Goal: Use online tool/utility: Utilize a website feature to perform a specific function

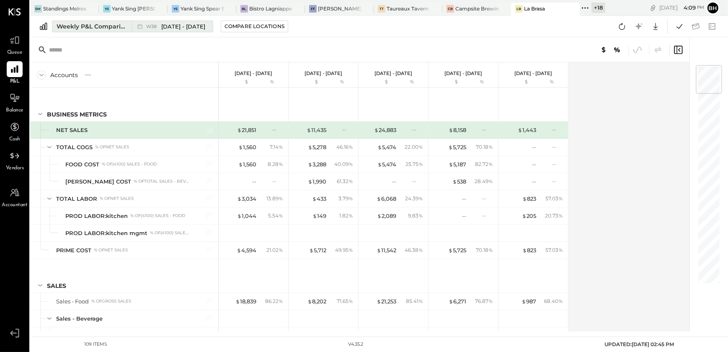
click at [92, 26] on div "Weekly P&L Comparison" at bounding box center [92, 26] width 70 height 8
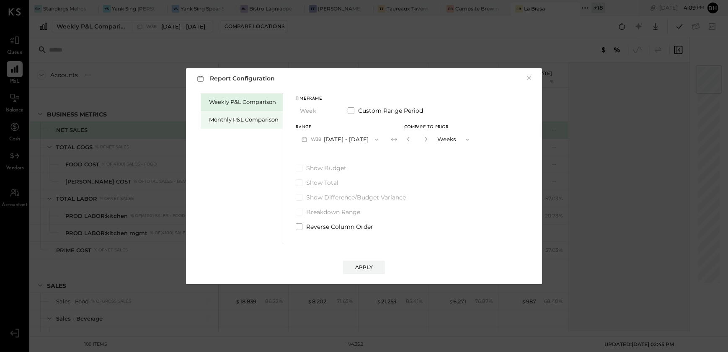
click at [239, 123] on div "Monthly P&L Comparison" at bounding box center [244, 120] width 70 height 8
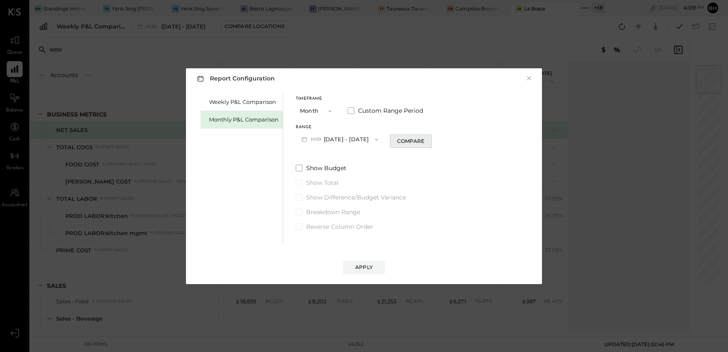
click at [402, 138] on div "Compare" at bounding box center [410, 140] width 27 height 7
click at [423, 138] on button "button" at bounding box center [426, 138] width 7 height 9
click at [406, 138] on icon "button" at bounding box center [408, 139] width 5 height 5
type input "*"
click at [406, 138] on icon "button" at bounding box center [408, 139] width 5 height 5
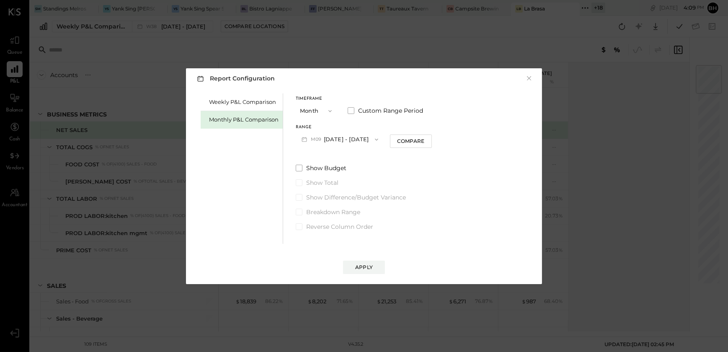
click at [373, 141] on icon "button" at bounding box center [376, 139] width 7 height 7
click at [498, 149] on div "Weekly P&L Comparison Monthly P&L Comparison Timeframe Month Custom Range Perio…" at bounding box center [363, 167] width 339 height 152
click at [528, 80] on button "×" at bounding box center [529, 78] width 8 height 8
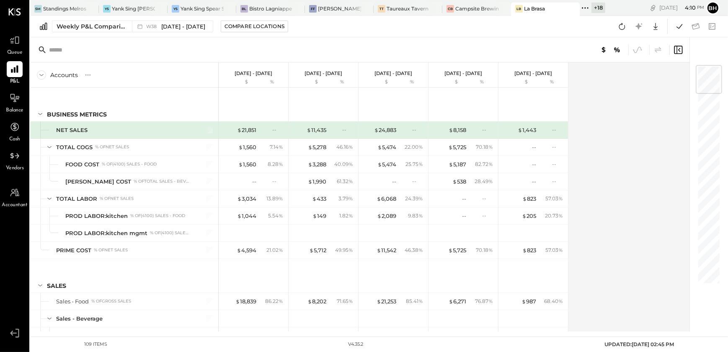
click at [599, 228] on div "Accounts S % GL [DATE] - [DATE] $ % [DATE] - [DATE] $ % [DATE] - [DATE] $ % [DA…" at bounding box center [360, 196] width 661 height 269
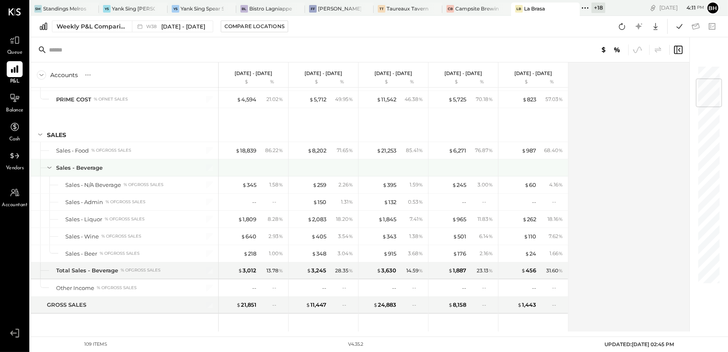
scroll to position [37, 0]
